Goal: Entertainment & Leisure: Consume media (video, audio)

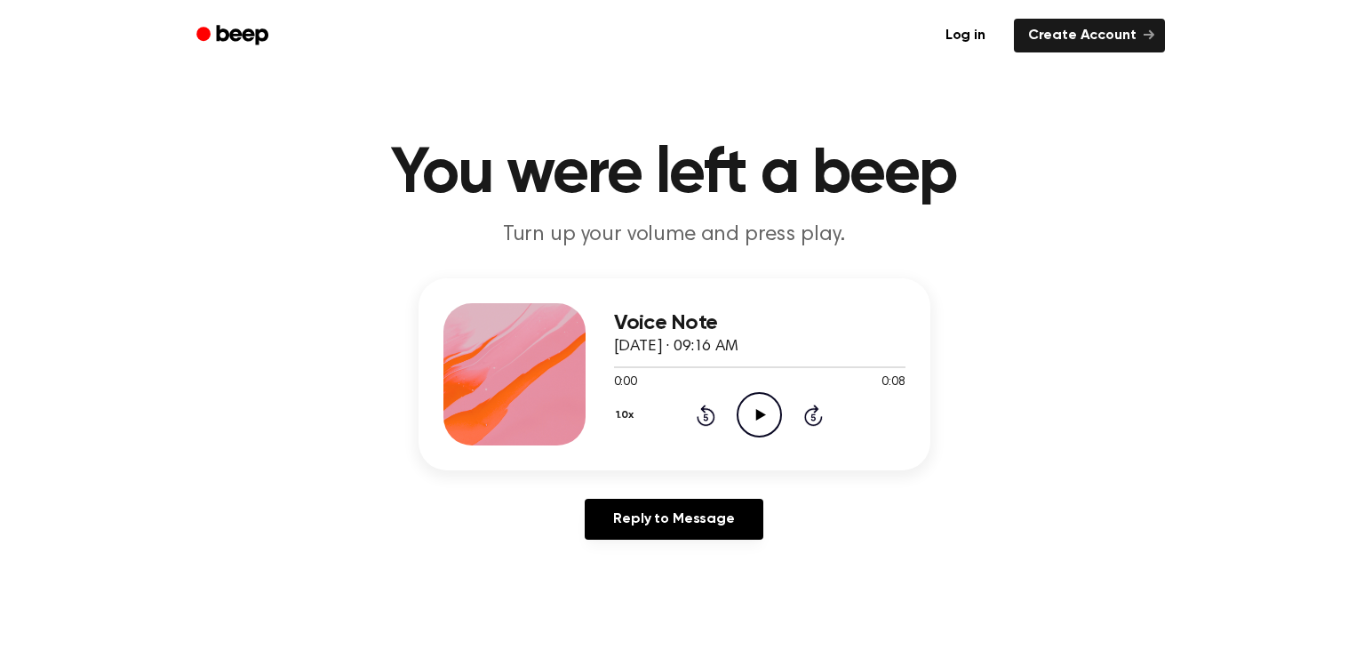
click at [755, 414] on icon "Play Audio" at bounding box center [759, 414] width 45 height 45
click at [764, 416] on icon "Play Audio" at bounding box center [759, 414] width 45 height 45
click at [772, 411] on icon "Play Audio" at bounding box center [759, 414] width 45 height 45
click at [753, 404] on icon "Play Audio" at bounding box center [759, 414] width 45 height 45
click at [775, 404] on icon "Play Audio" at bounding box center [759, 414] width 45 height 45
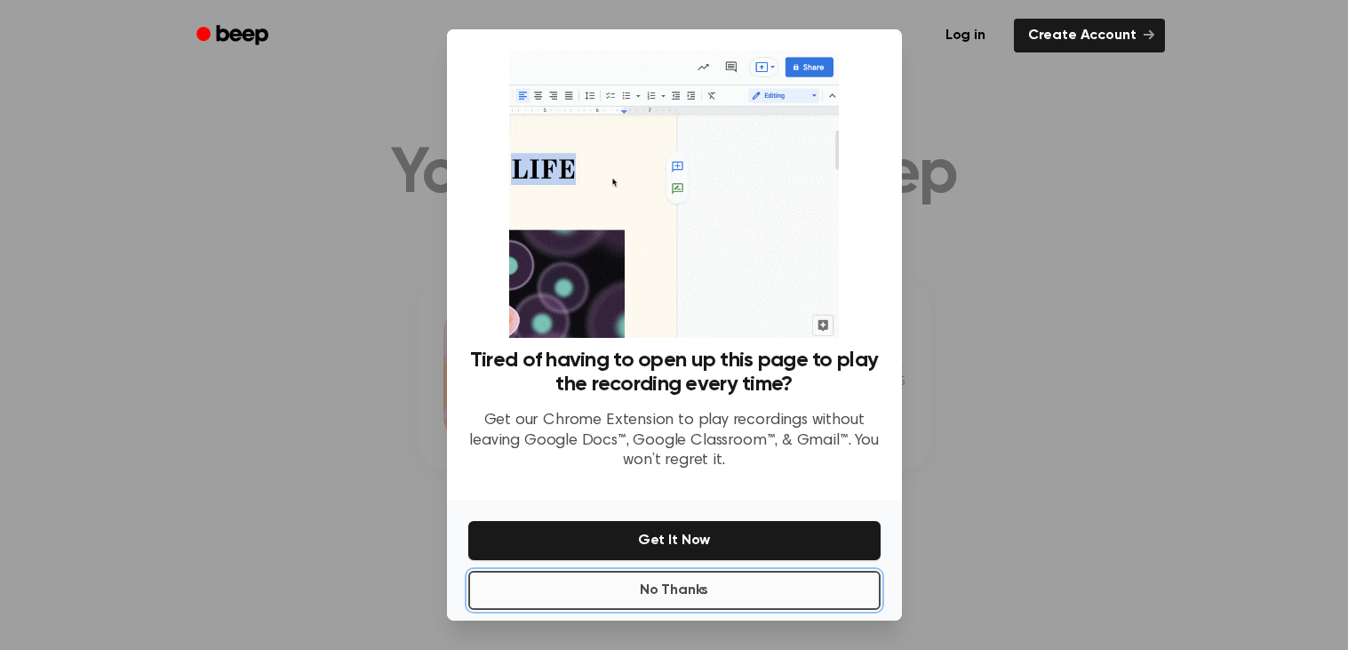
click at [691, 596] on button "No Thanks" at bounding box center [674, 590] width 412 height 39
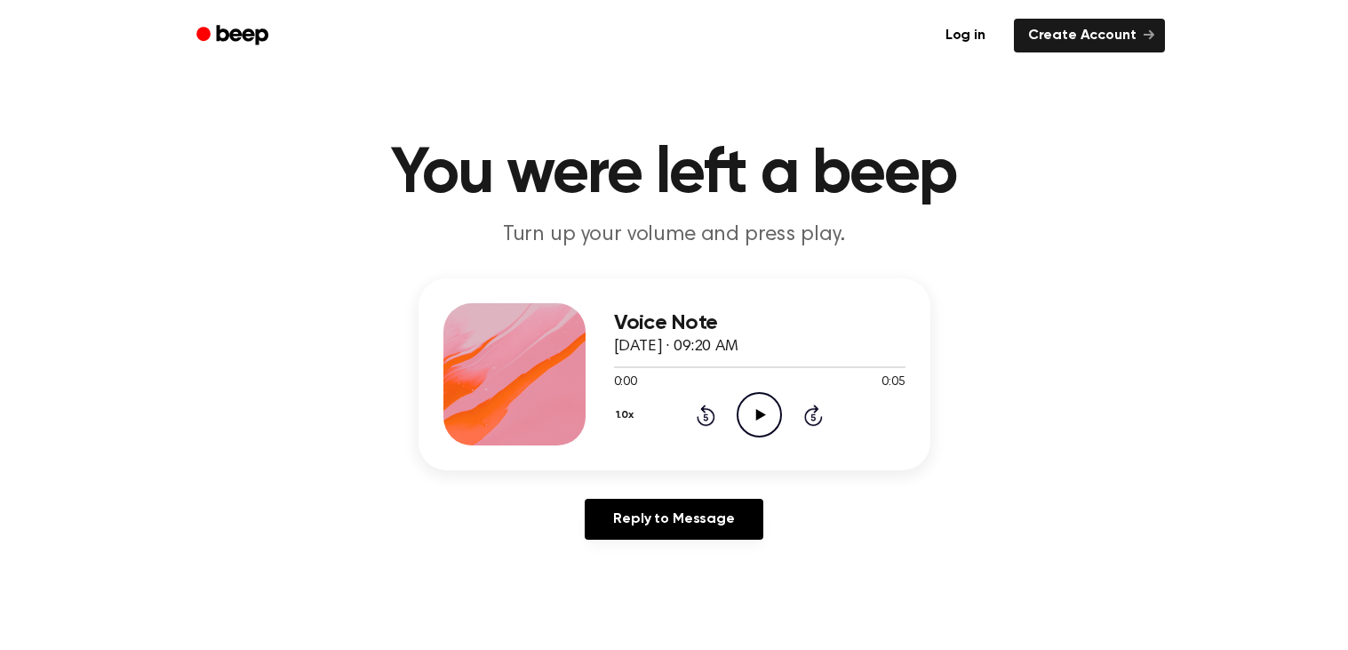
click at [747, 430] on icon "Play Audio" at bounding box center [759, 414] width 45 height 45
click at [746, 429] on icon "Play Audio" at bounding box center [759, 414] width 45 height 45
click at [744, 404] on icon "Play Audio" at bounding box center [759, 414] width 45 height 45
click at [755, 420] on icon "Play Audio" at bounding box center [759, 414] width 45 height 45
click at [746, 415] on icon "Play Audio" at bounding box center [759, 414] width 45 height 45
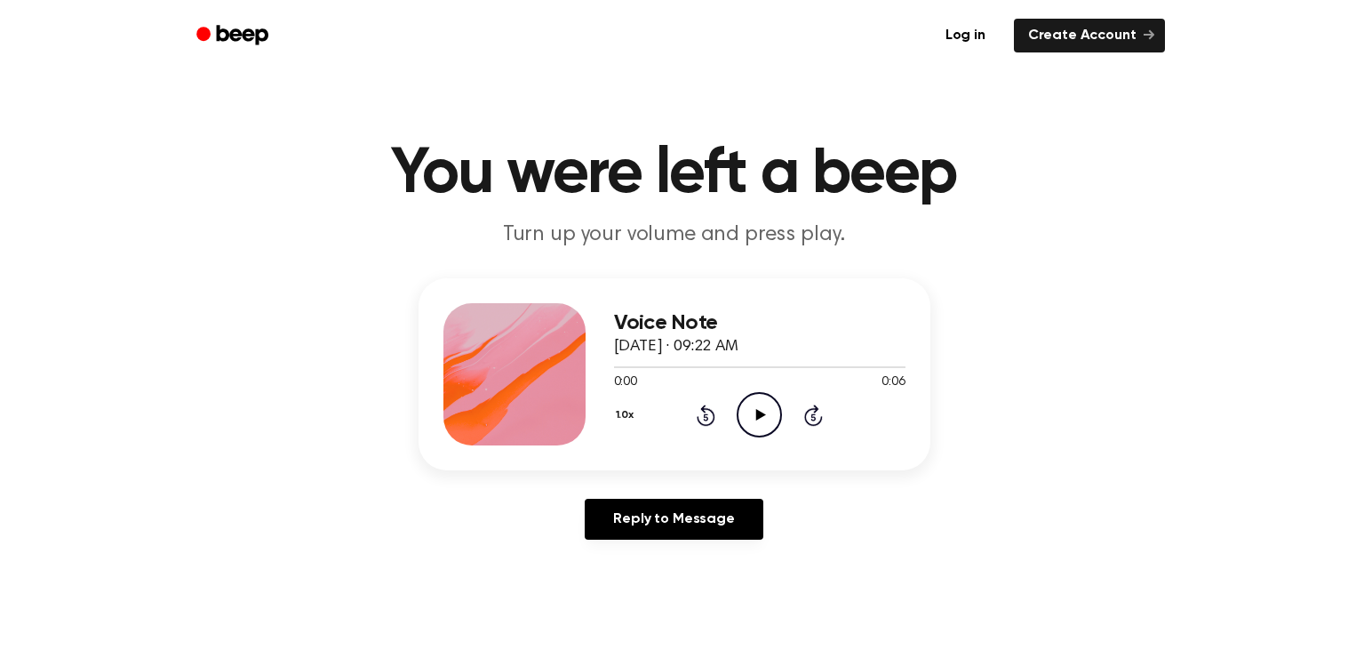
click at [765, 407] on icon "Play Audio" at bounding box center [759, 414] width 45 height 45
click at [755, 421] on icon "Play Audio" at bounding box center [759, 414] width 45 height 45
